Goal: Information Seeking & Learning: Learn about a topic

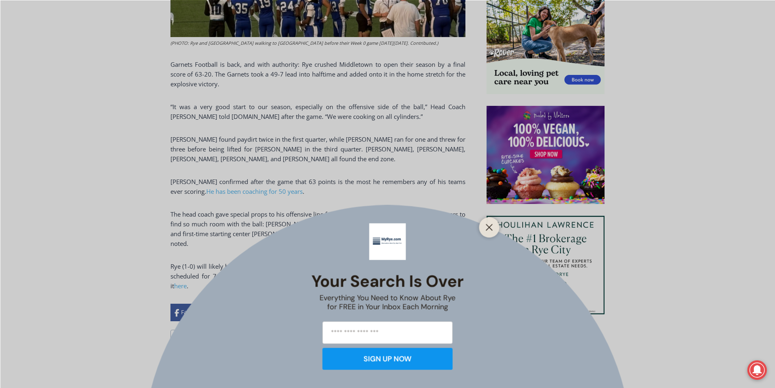
scroll to position [572, 0]
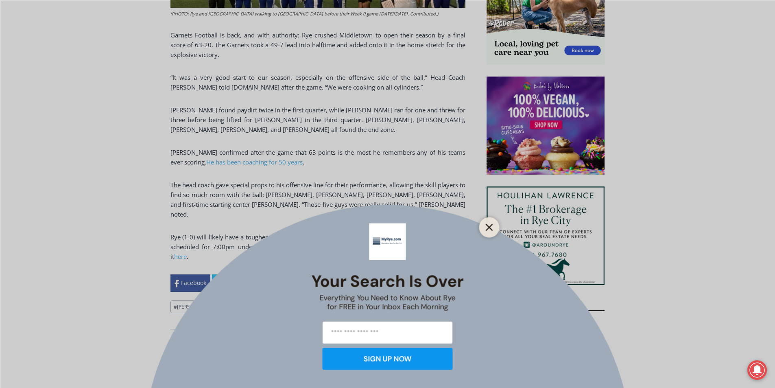
click at [486, 228] on icon "Close" at bounding box center [489, 226] width 7 height 7
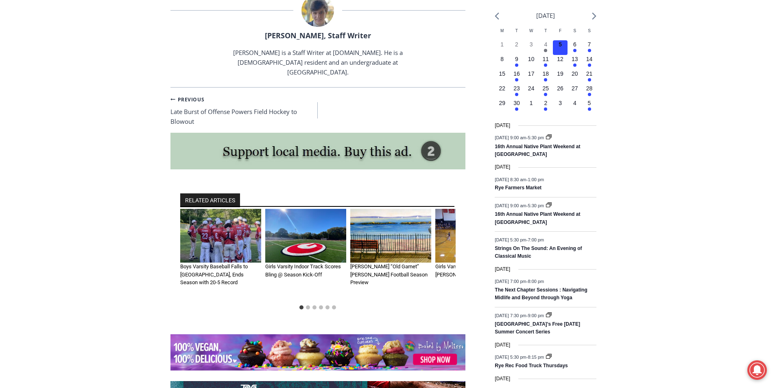
scroll to position [0, 0]
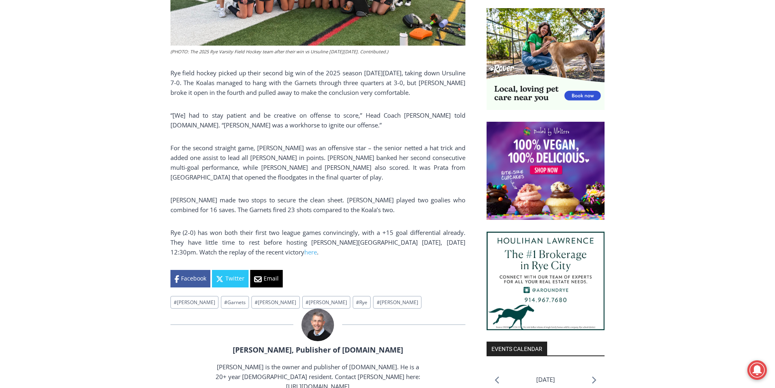
scroll to position [537, 0]
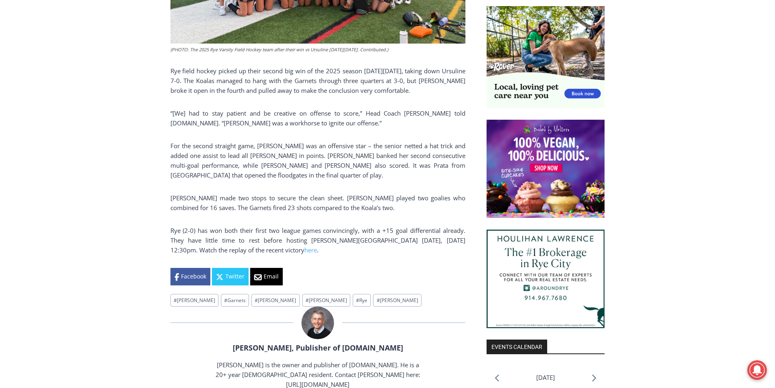
click at [764, 143] on html "Skip to content 72.57 F Rye Saturday, September 6, 2025 Advertise Submit a Stor…" at bounding box center [387, 305] width 775 height 1685
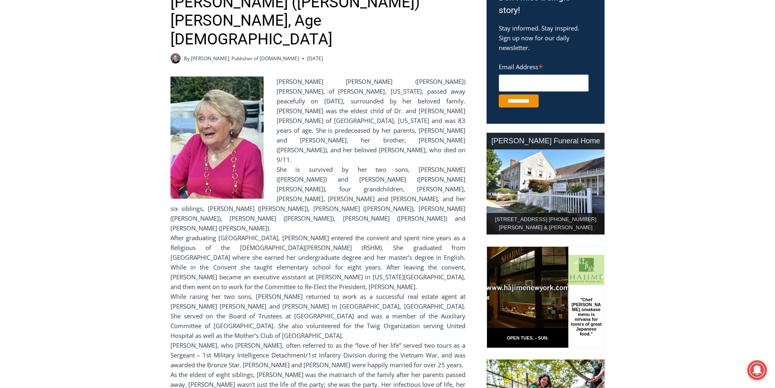
scroll to position [292, 0]
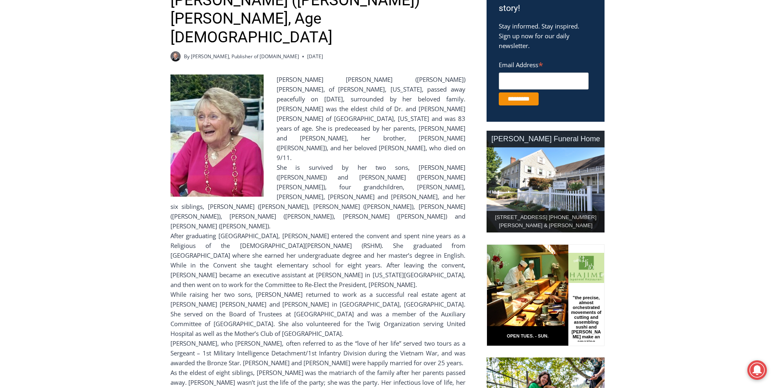
drag, startPoint x: 775, startPoint y: 73, endPoint x: 770, endPoint y: 138, distance: 64.9
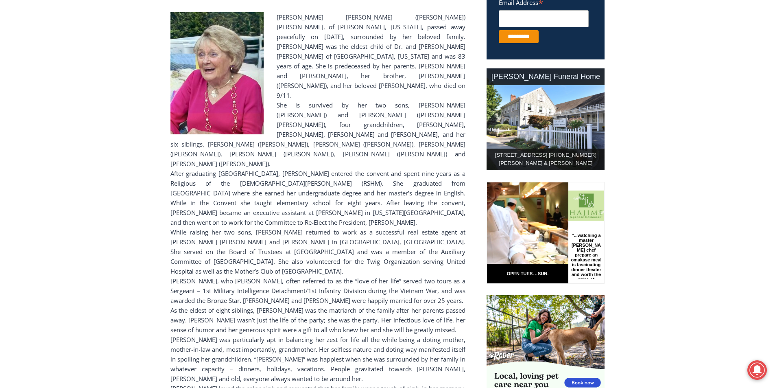
scroll to position [409, 0]
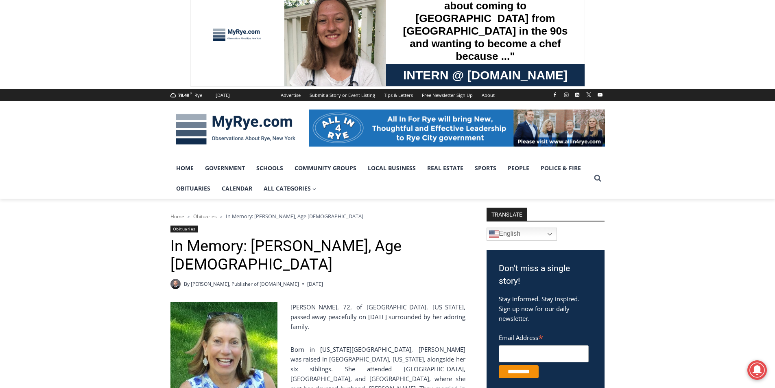
scroll to position [10, 0]
